Goal: Task Accomplishment & Management: Complete application form

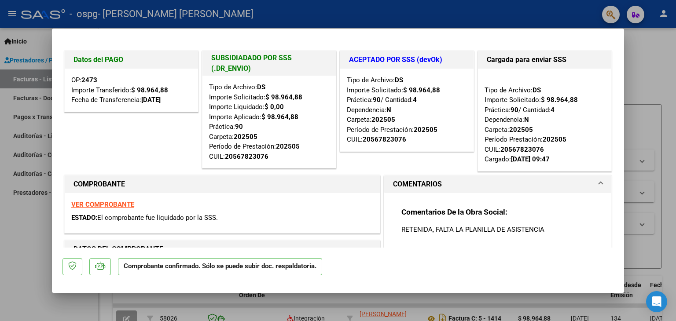
click at [660, 69] on div at bounding box center [338, 160] width 676 height 321
type input "$ 0,00"
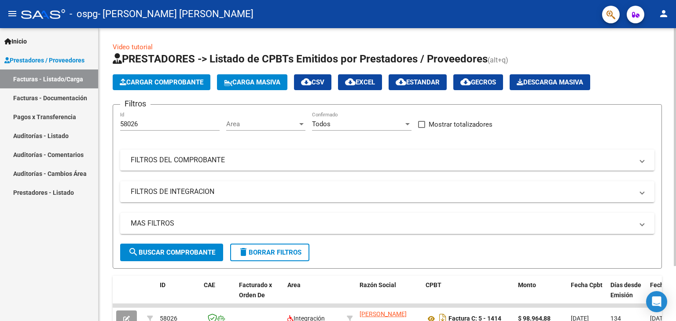
click at [139, 75] on button "Cargar Comprobante" at bounding box center [162, 82] width 98 height 16
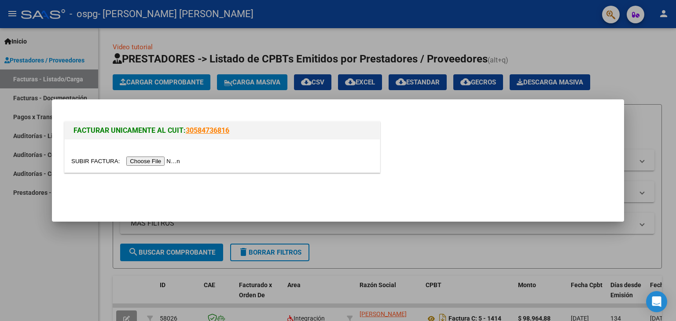
click at [172, 163] on input "file" at bounding box center [126, 161] width 111 height 9
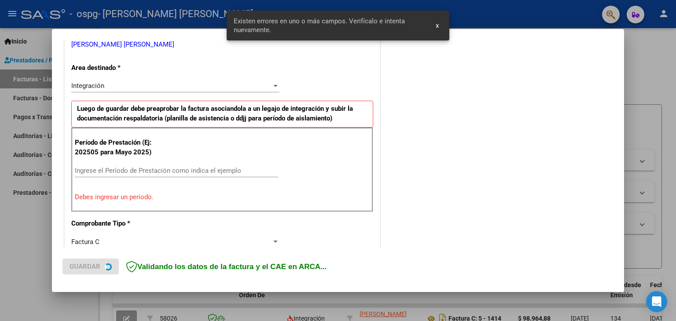
scroll to position [185, 0]
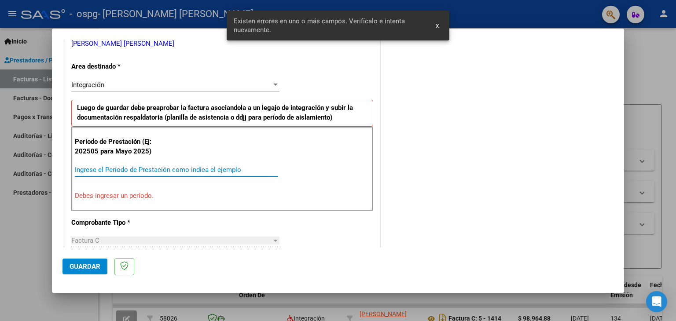
click at [115, 169] on input "Ingrese el Período de Prestación como indica el ejemplo" at bounding box center [176, 170] width 203 height 8
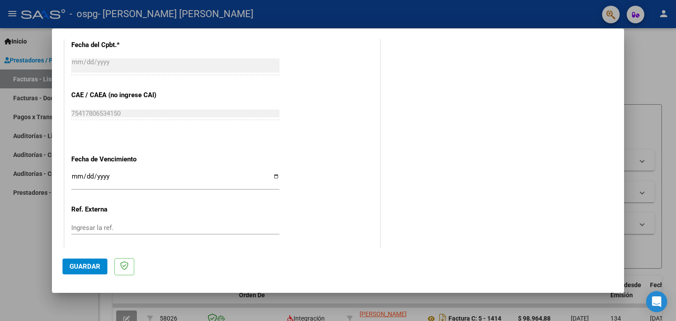
scroll to position [564, 0]
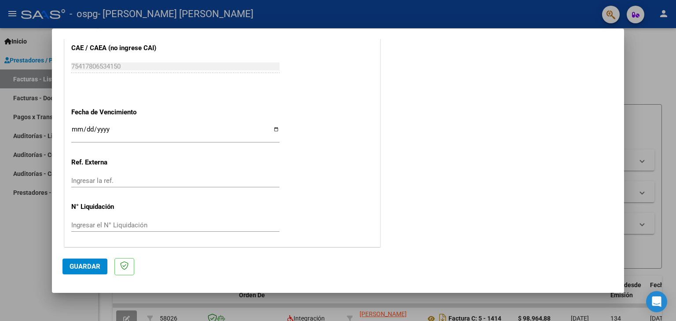
type input "202509"
click at [276, 131] on input "Ingresar la fecha" at bounding box center [175, 133] width 208 height 14
type input "[DATE]"
click at [89, 266] on span "Guardar" at bounding box center [85, 267] width 31 height 8
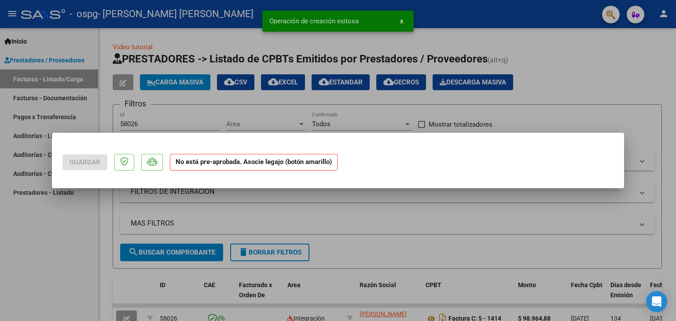
scroll to position [0, 0]
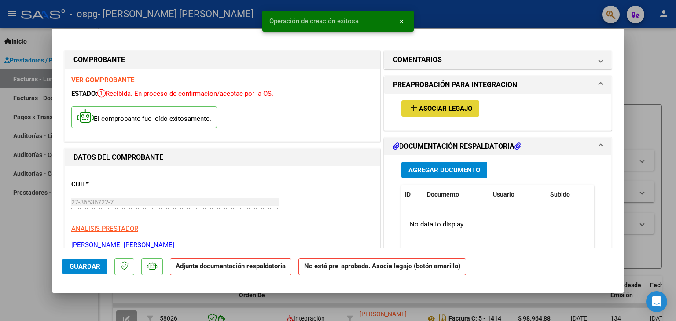
click at [419, 109] on span "Asociar Legajo" at bounding box center [445, 109] width 53 height 8
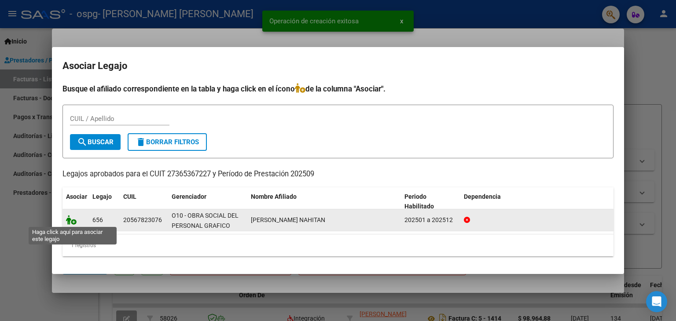
click at [72, 221] on icon at bounding box center [71, 220] width 11 height 10
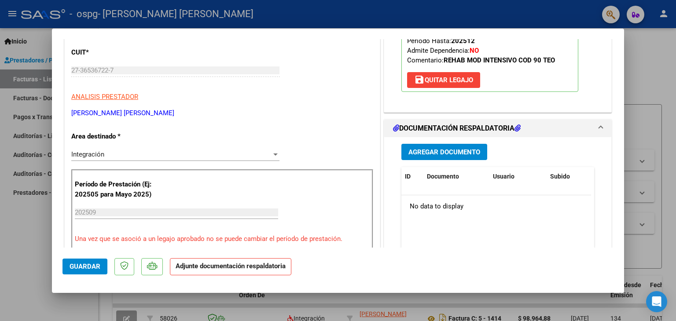
scroll to position [176, 0]
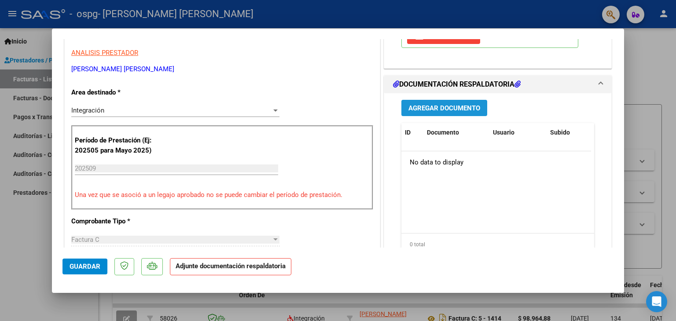
click at [432, 102] on button "Agregar Documento" at bounding box center [444, 108] width 86 height 16
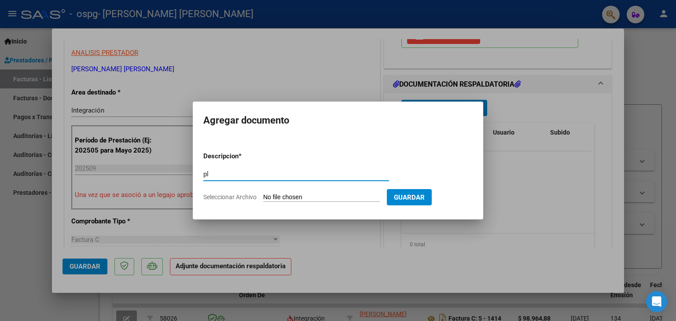
type input "p"
type input "f"
type input "Fc"
click at [330, 196] on input "Seleccionar Archivo" at bounding box center [321, 198] width 117 height 8
type input "C:\fakepath\27365367227_011_00005_00001497.pdf"
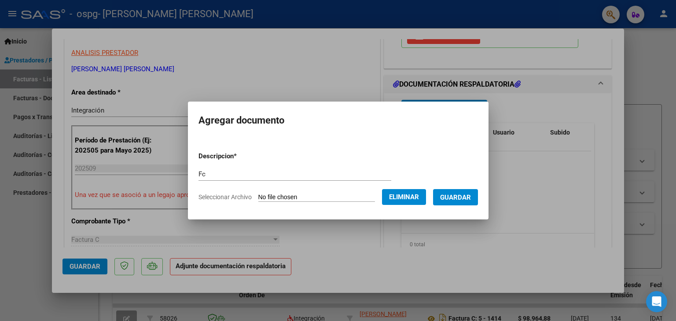
click at [470, 197] on span "Guardar" at bounding box center [455, 198] width 31 height 8
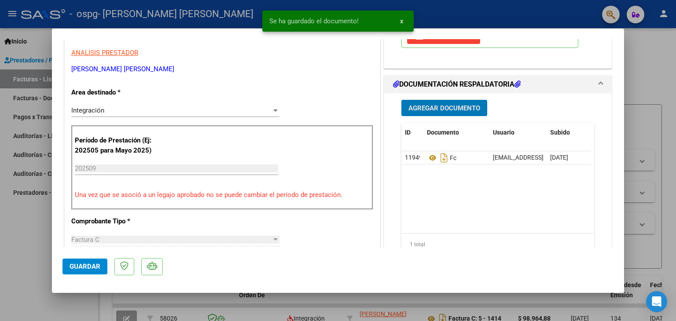
click at [471, 104] on span "Agregar Documento" at bounding box center [444, 108] width 72 height 8
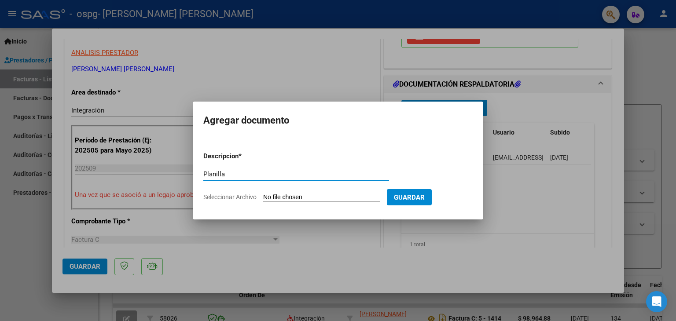
type input "Planilla"
click at [306, 193] on app-file-uploader "Seleccionar Archivo" at bounding box center [294, 197] width 183 height 8
click at [306, 192] on form "Descripcion * Planilla Escriba aquí una descripcion Seleccionar Archivo Guardar" at bounding box center [337, 177] width 269 height 64
click at [351, 200] on input "Seleccionar Archivo" at bounding box center [321, 198] width 117 height 8
type input "C:\fakepath\Planilla de asistencia Nahitan [PERSON_NAME] Septiembre.pdf"
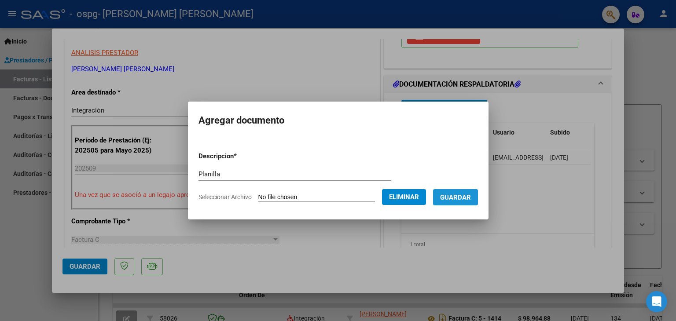
click at [478, 201] on button "Guardar" at bounding box center [455, 197] width 45 height 16
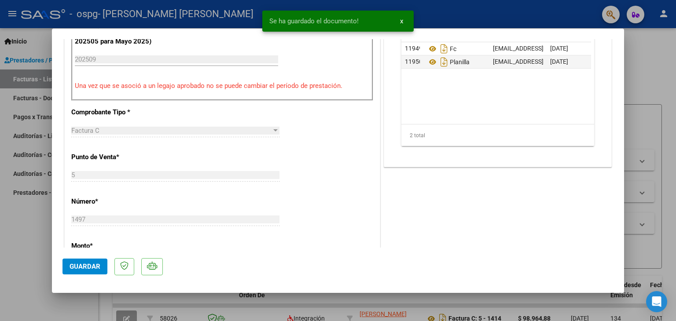
scroll to position [308, 0]
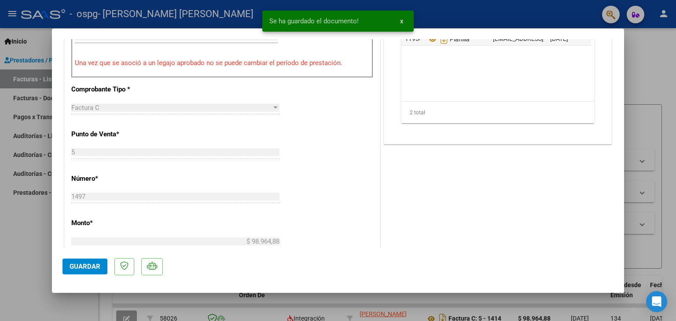
click at [95, 265] on span "Guardar" at bounding box center [85, 267] width 31 height 8
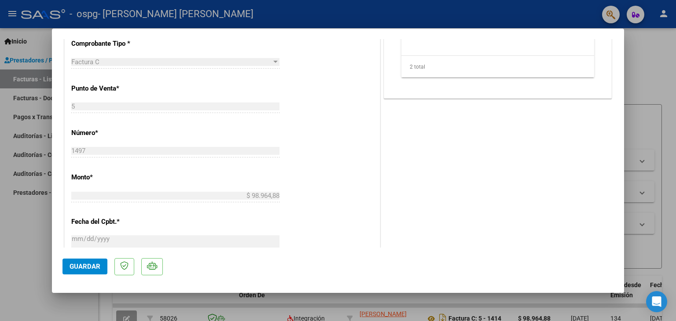
scroll to position [484, 0]
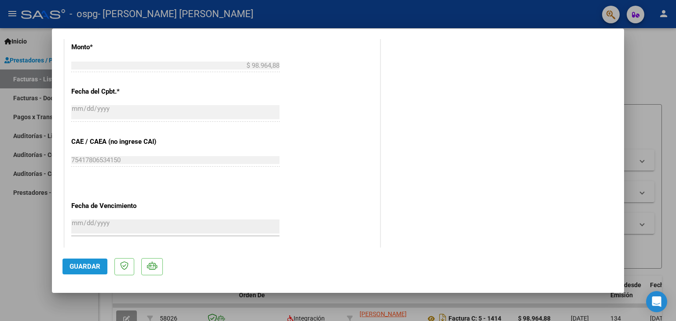
click at [98, 268] on span "Guardar" at bounding box center [85, 267] width 31 height 8
